Goal: Task Accomplishment & Management: Use online tool/utility

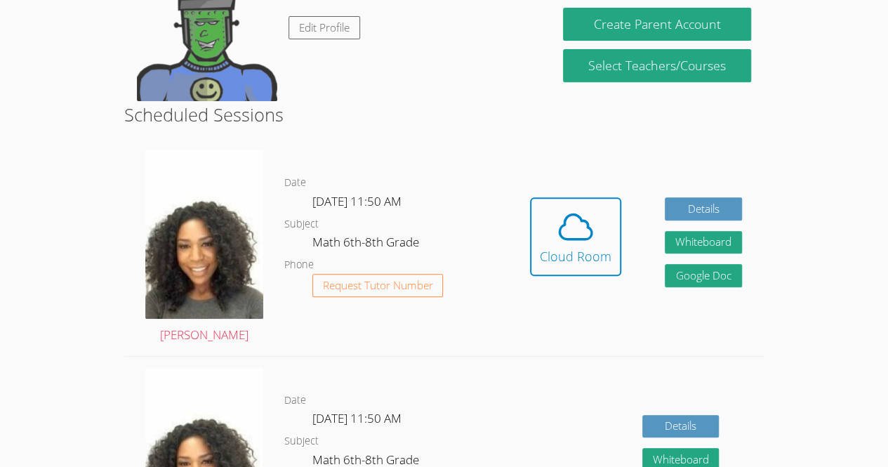
scroll to position [267, 0]
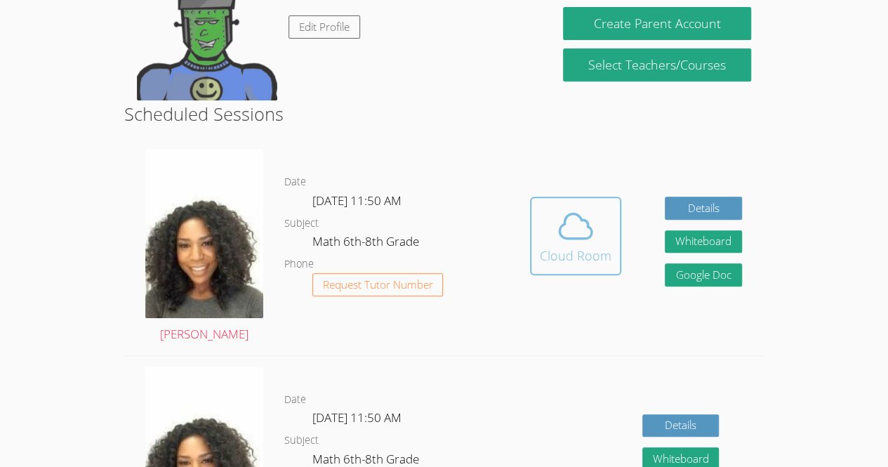
click at [576, 234] on icon at bounding box center [575, 225] width 39 height 39
click at [578, 221] on icon at bounding box center [575, 225] width 39 height 39
click at [559, 224] on icon at bounding box center [575, 225] width 39 height 39
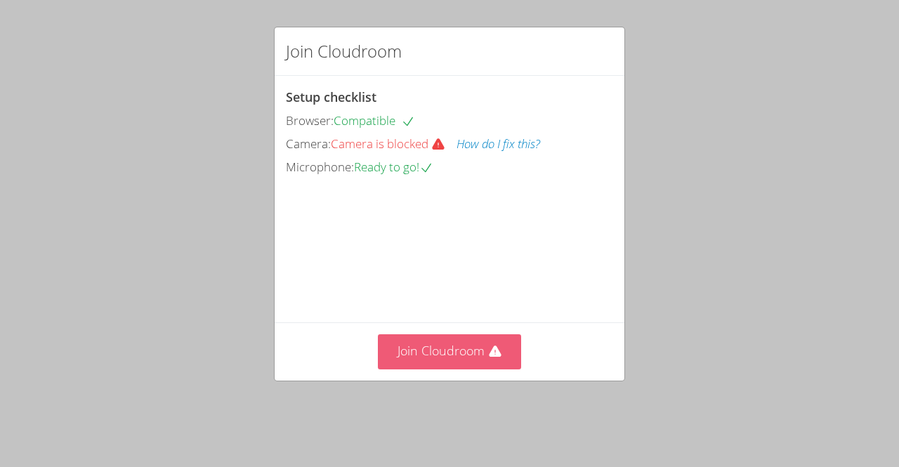
click at [473, 369] on button "Join Cloudroom" at bounding box center [450, 351] width 144 height 34
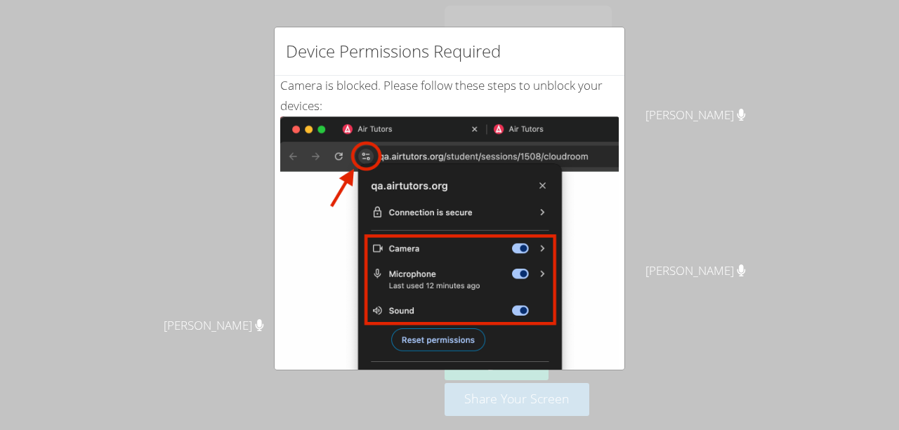
click at [650, 316] on div "Device Permissions Required Camera is blocked . Please follow these steps to un…" at bounding box center [449, 215] width 899 height 430
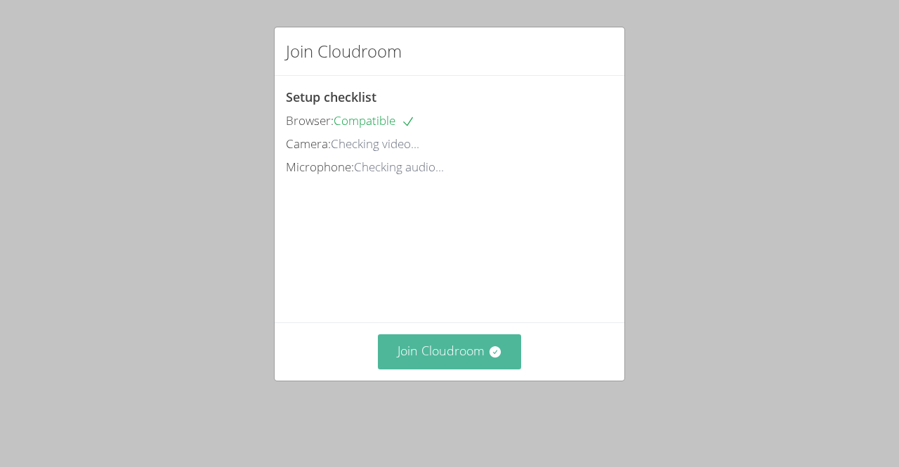
click at [451, 362] on button "Join Cloudroom" at bounding box center [450, 351] width 144 height 34
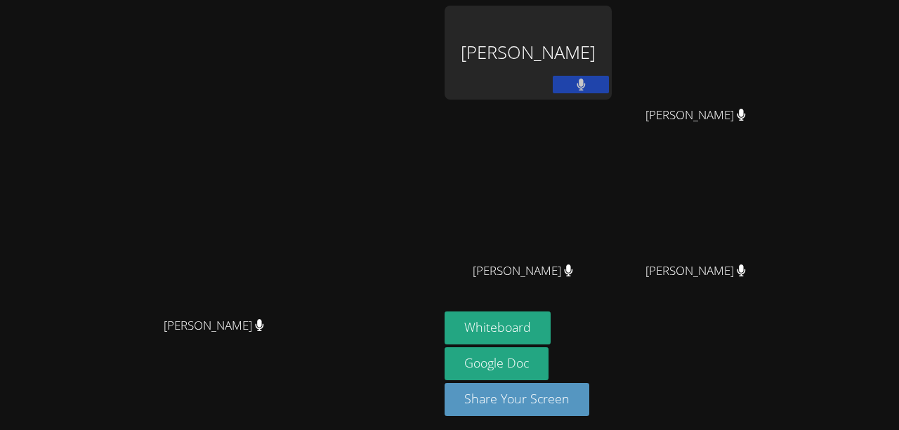
click at [325, 124] on video at bounding box center [219, 189] width 211 height 241
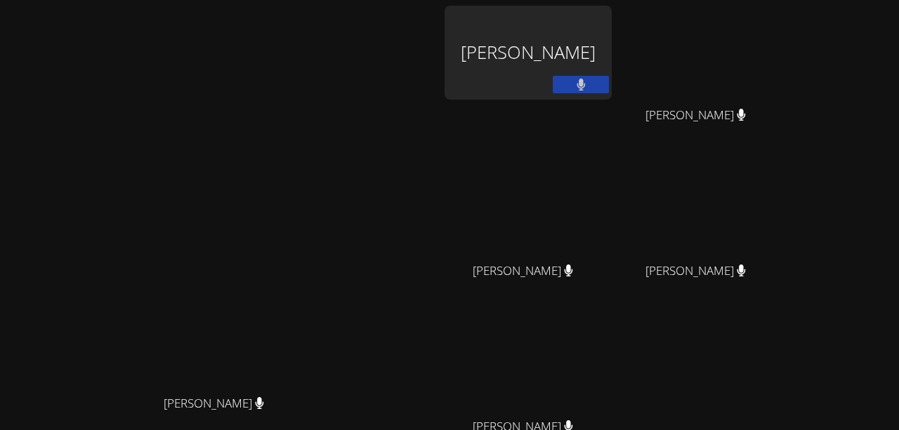
scroll to position [159, 0]
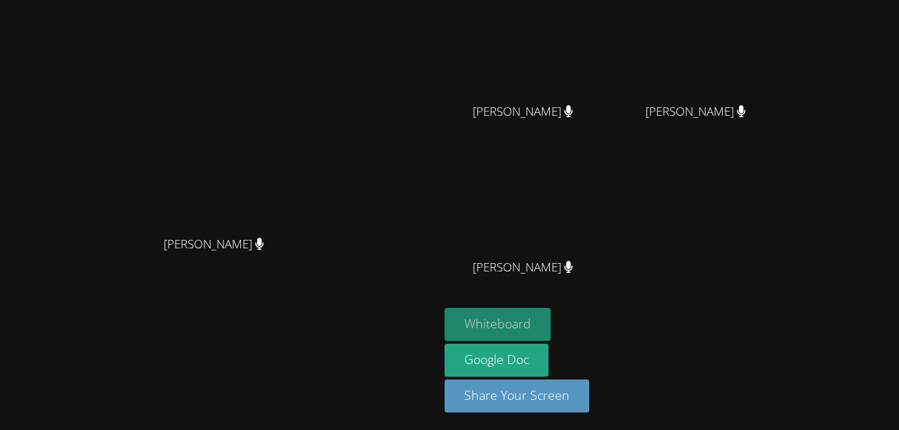
click at [550, 324] on button "Whiteboard" at bounding box center [497, 324] width 106 height 33
click at [433, 285] on div "[PERSON_NAME]" at bounding box center [220, 257] width 428 height 56
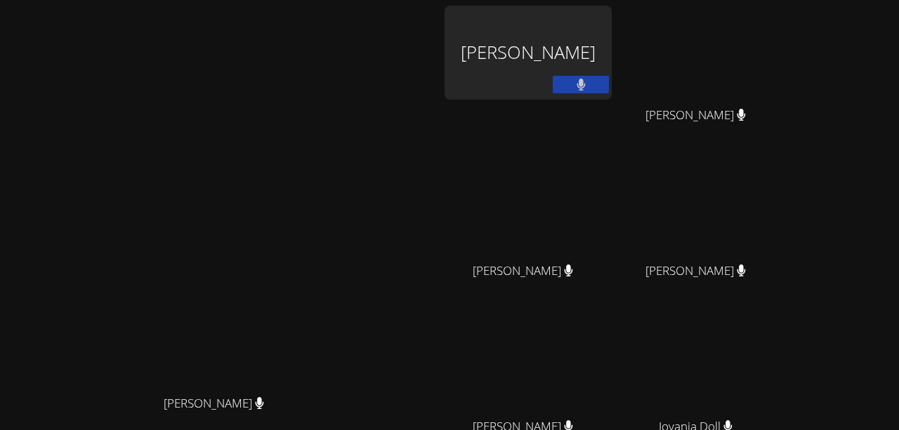
click at [609, 84] on button at bounding box center [580, 85] width 56 height 18
click at [588, 84] on icon at bounding box center [581, 85] width 15 height 12
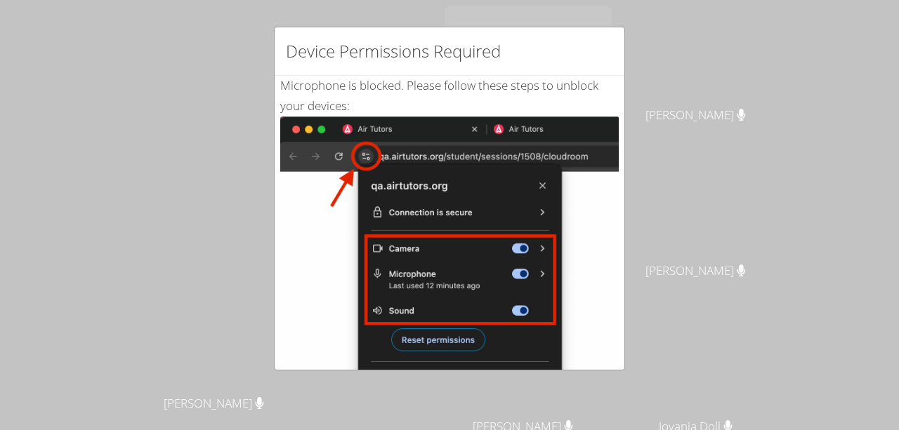
click at [366, 151] on img at bounding box center [449, 275] width 338 height 317
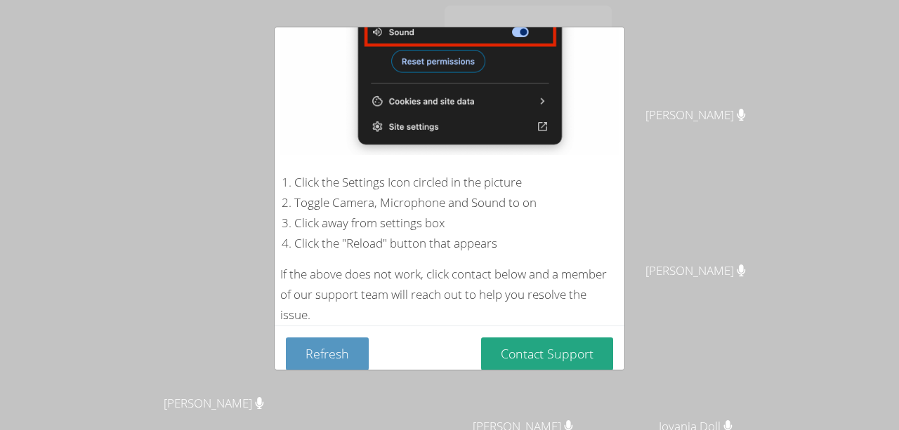
click at [528, 374] on div "Device Permissions Required Microphone is blocked . Please follow these steps t…" at bounding box center [449, 215] width 899 height 430
click at [522, 346] on button "Contact Support" at bounding box center [547, 354] width 132 height 33
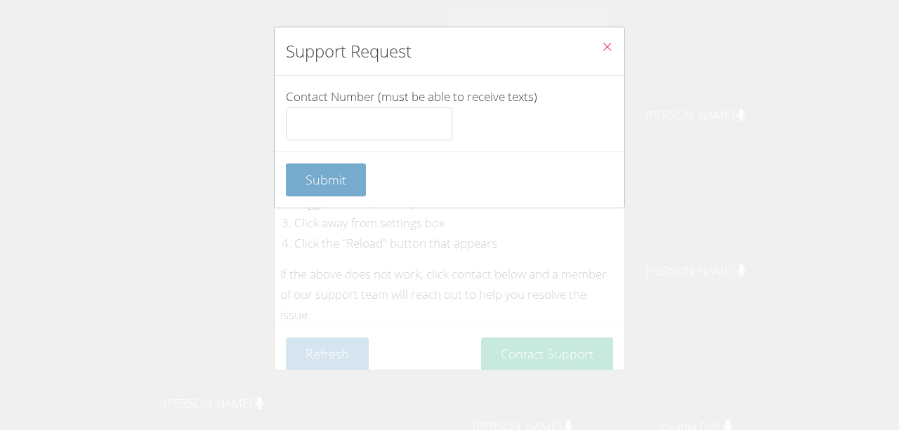
click at [343, 179] on span "Submit" at bounding box center [325, 179] width 41 height 17
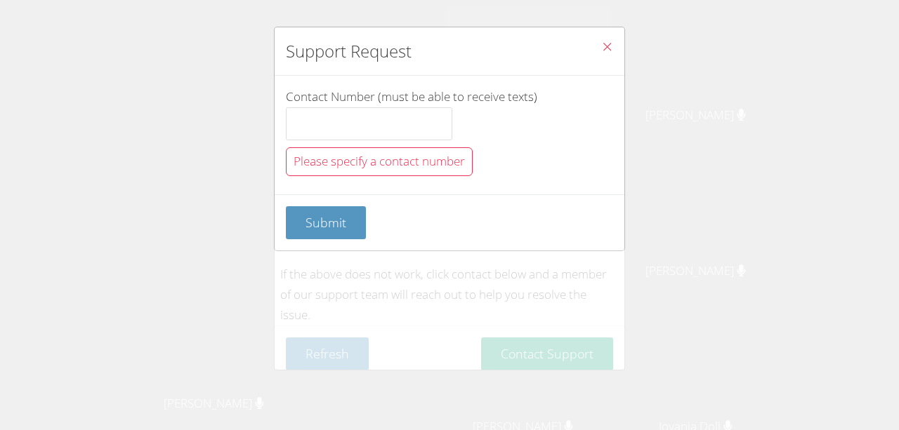
click at [596, 36] on button "Close" at bounding box center [607, 48] width 34 height 43
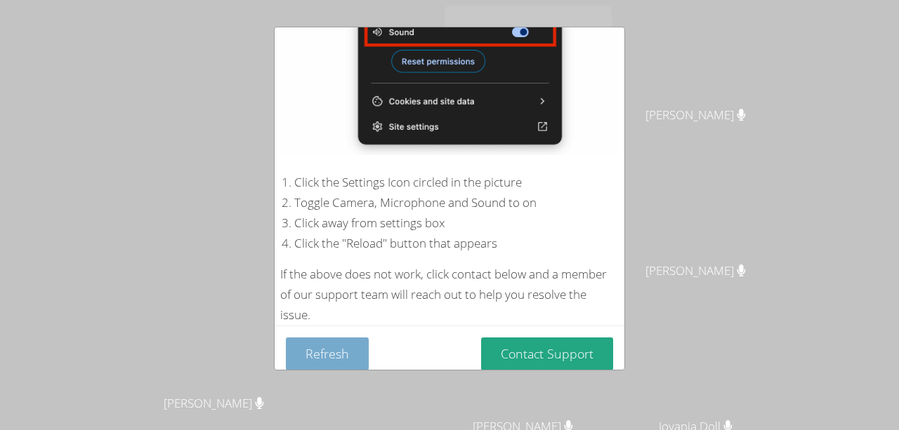
click at [335, 338] on button "Refresh" at bounding box center [327, 354] width 83 height 33
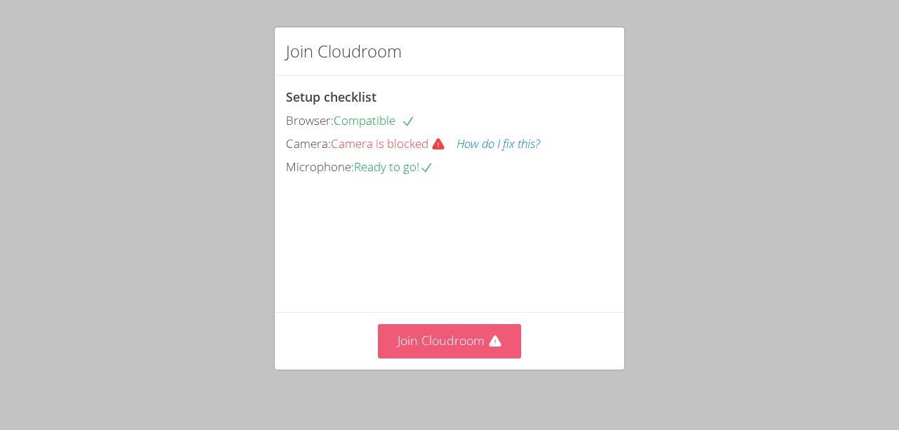
click at [420, 345] on button "Join Cloudroom" at bounding box center [450, 341] width 144 height 34
drag, startPoint x: 456, startPoint y: 362, endPoint x: 456, endPoint y: 325, distance: 36.5
click at [456, 325] on button "Join Cloudroom" at bounding box center [450, 341] width 144 height 34
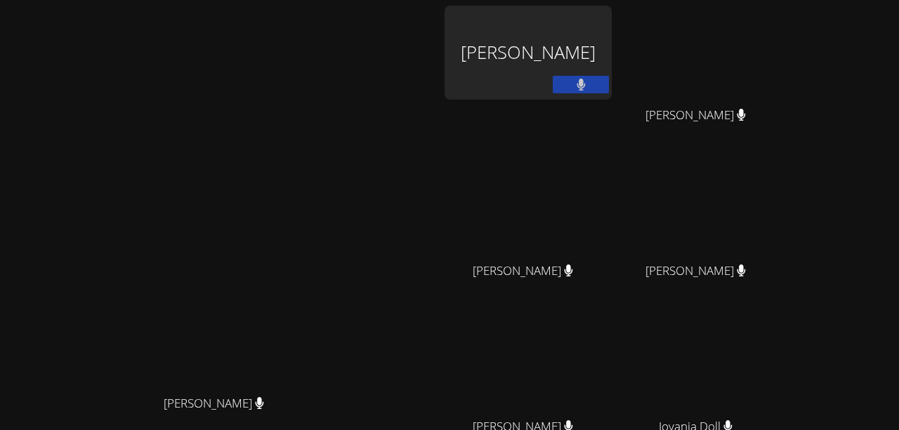
click at [433, 89] on div "Michelle Dupin Michelle Dupin" at bounding box center [220, 296] width 428 height 581
